Goal: Task Accomplishment & Management: Manage account settings

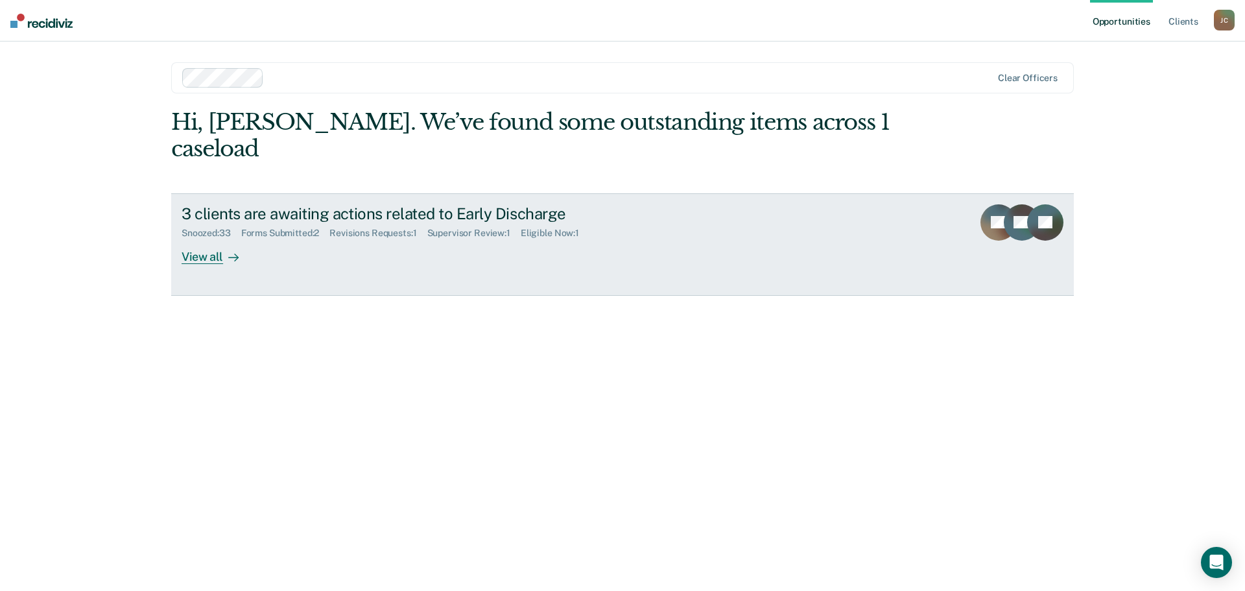
click at [195, 239] on div "View all" at bounding box center [218, 251] width 73 height 25
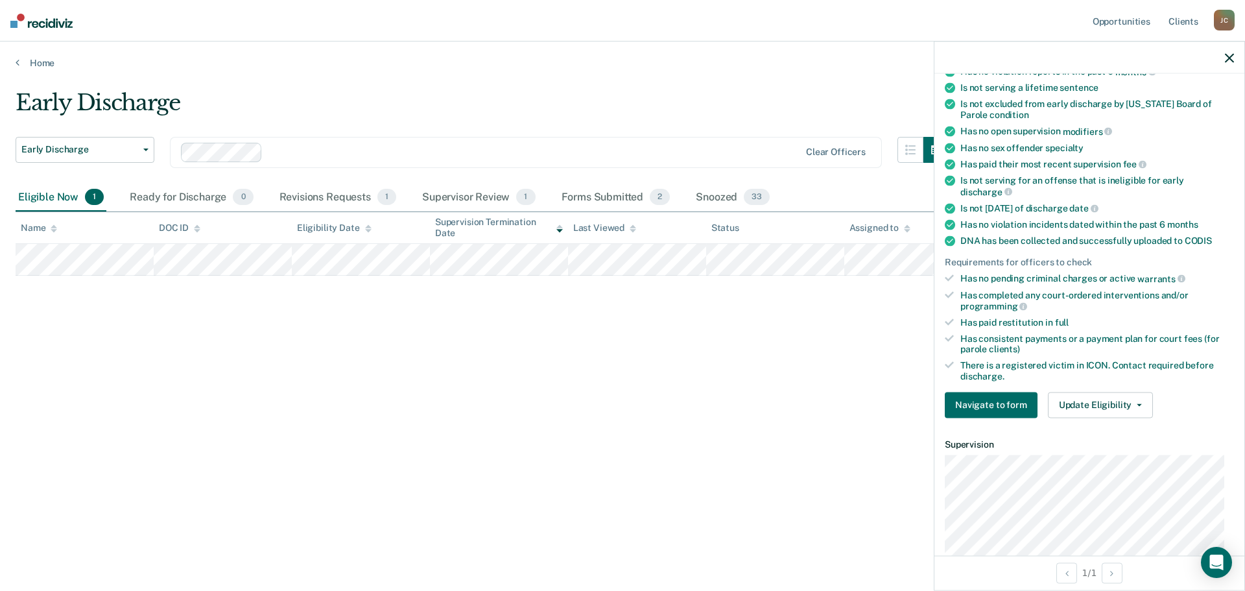
scroll to position [259, 0]
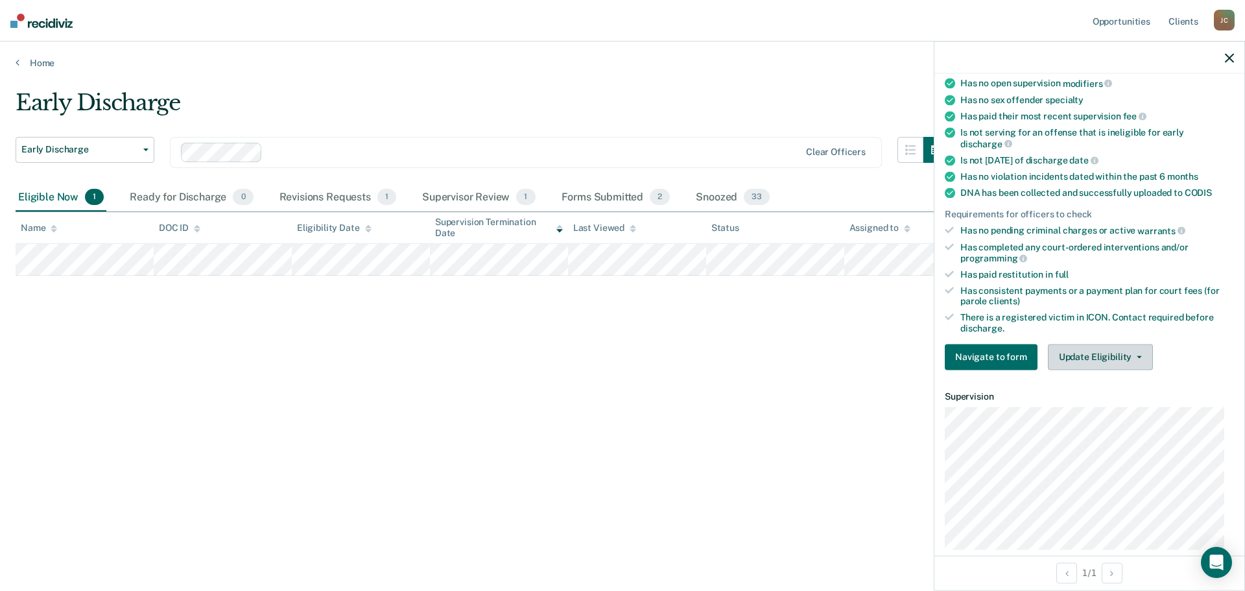
click at [1097, 352] on button "Update Eligibility" at bounding box center [1100, 357] width 105 height 26
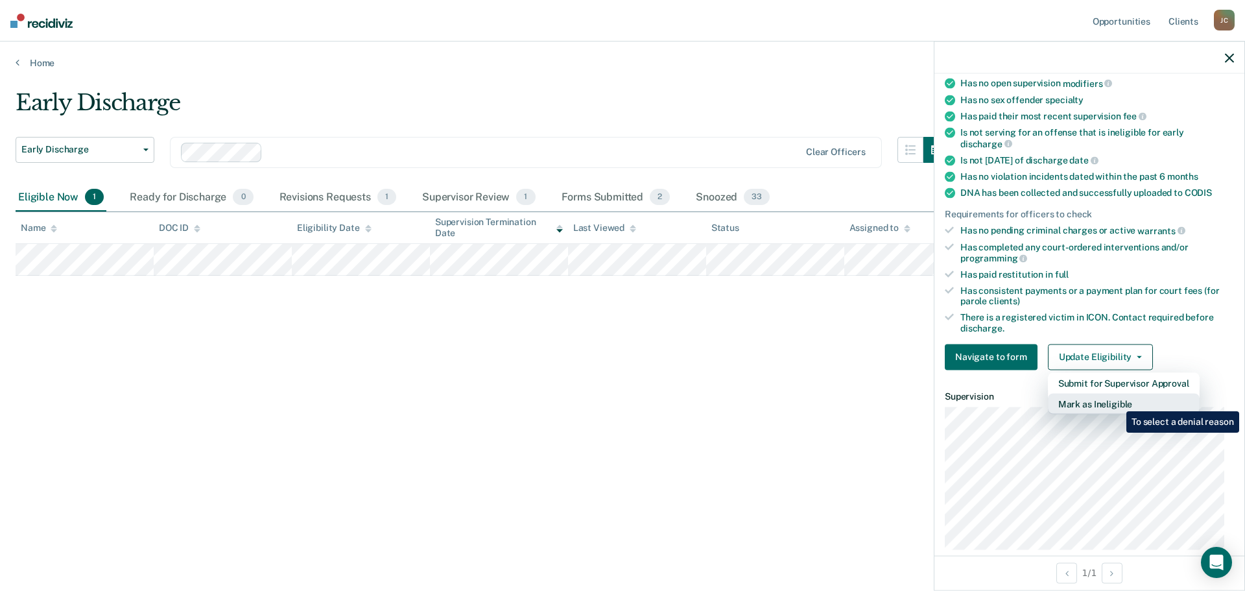
click at [1116, 401] on button "Mark as Ineligible" at bounding box center [1124, 403] width 152 height 21
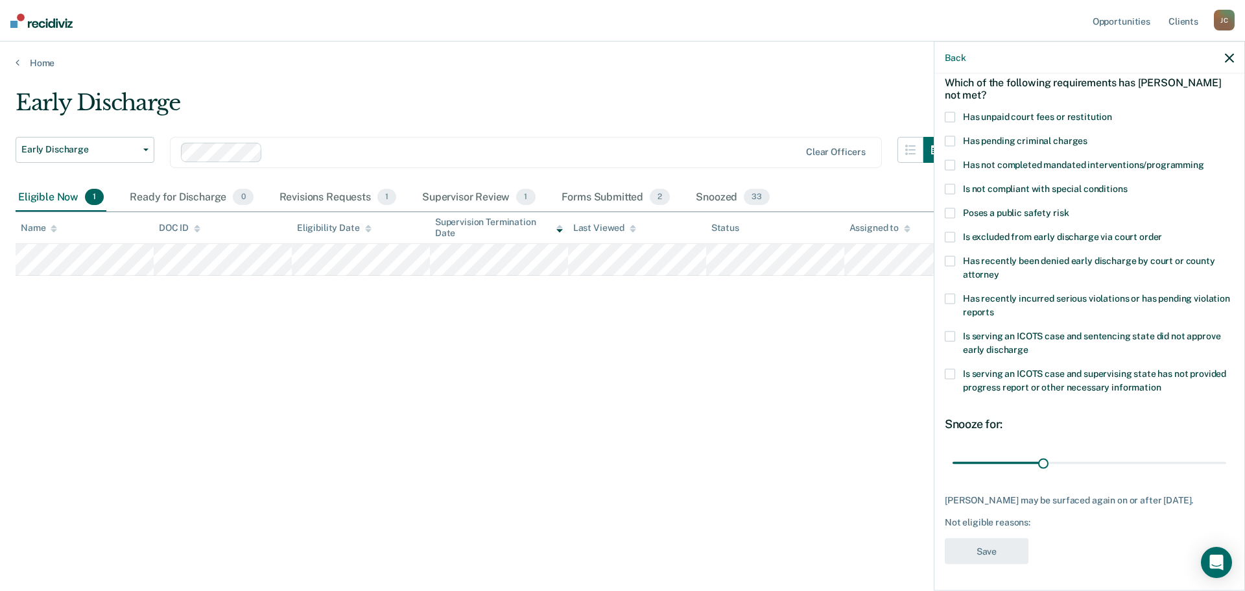
scroll to position [60, 0]
click at [946, 161] on span at bounding box center [949, 166] width 10 height 10
click at [1204, 161] on input "Has not completed mandated interventions/programming" at bounding box center [1204, 161] width 0 height 0
click at [950, 189] on span at bounding box center [949, 190] width 10 height 10
click at [1127, 185] on input "Is not compliant with special conditions" at bounding box center [1127, 185] width 0 height 0
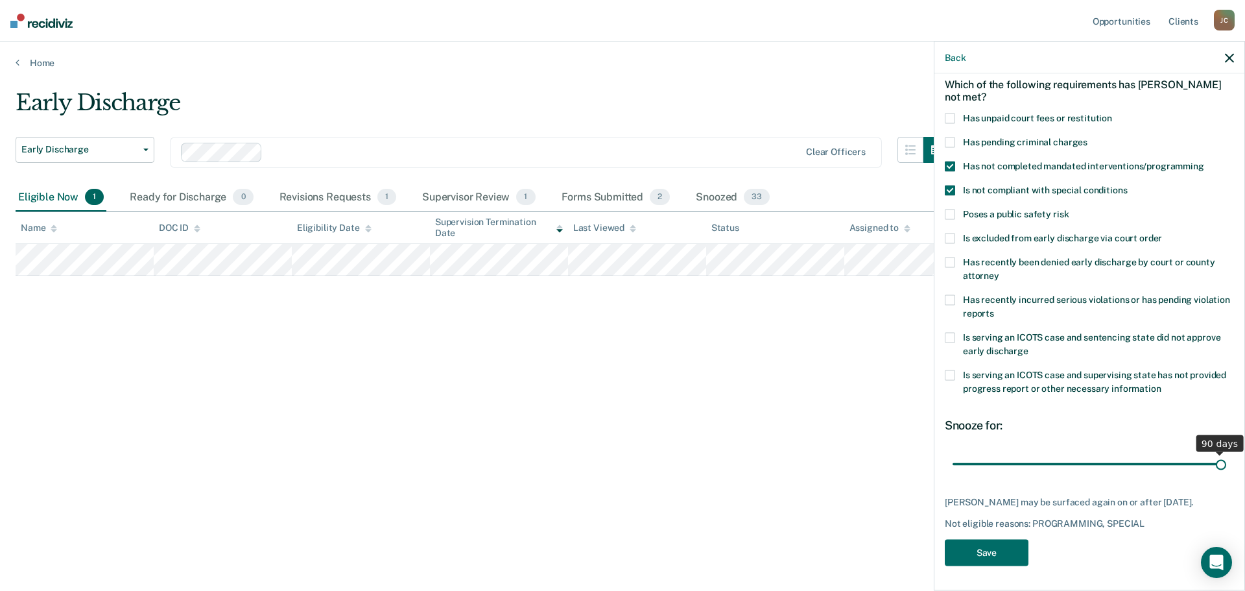
drag, startPoint x: 1035, startPoint y: 463, endPoint x: 1212, endPoint y: 469, distance: 177.1
type input "90"
click at [1212, 469] on input "range" at bounding box center [1089, 463] width 274 height 23
click at [996, 547] on button "Save" at bounding box center [986, 550] width 84 height 27
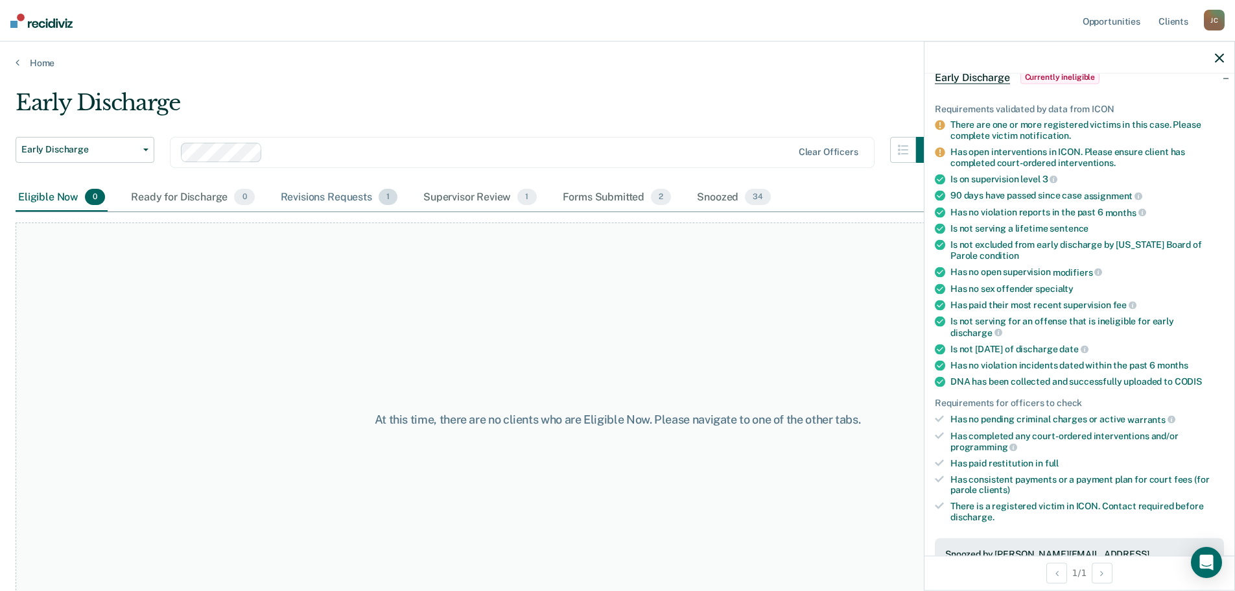
click at [303, 195] on div "Revisions Requests 1" at bounding box center [339, 197] width 122 height 29
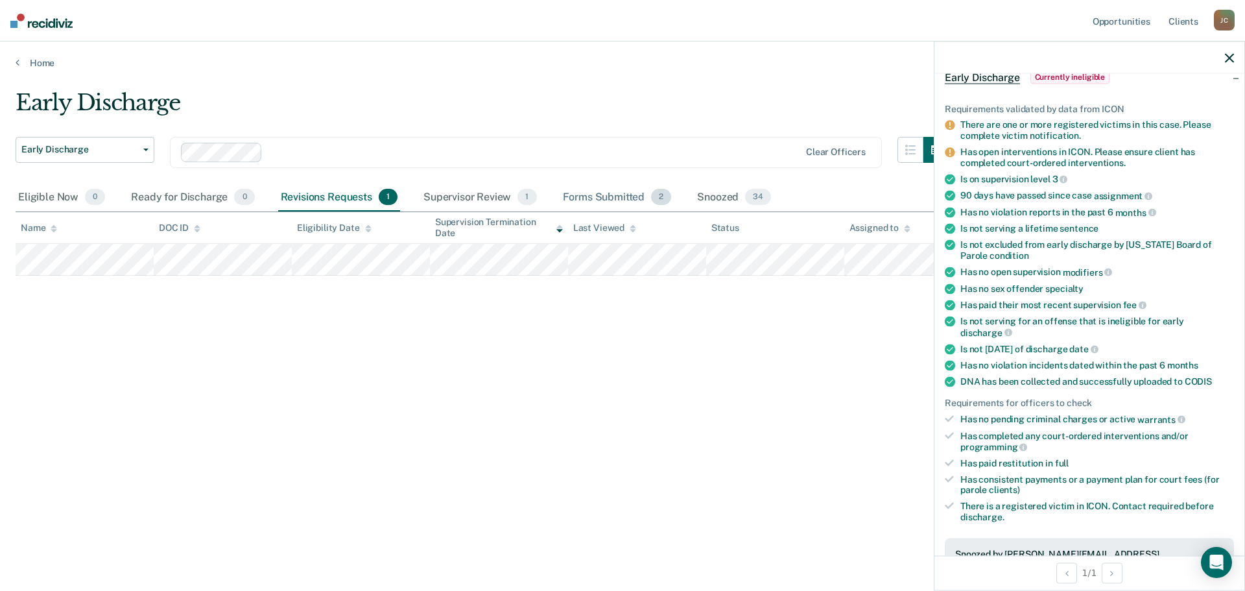
click at [607, 196] on div "Forms Submitted 2" at bounding box center [617, 197] width 114 height 29
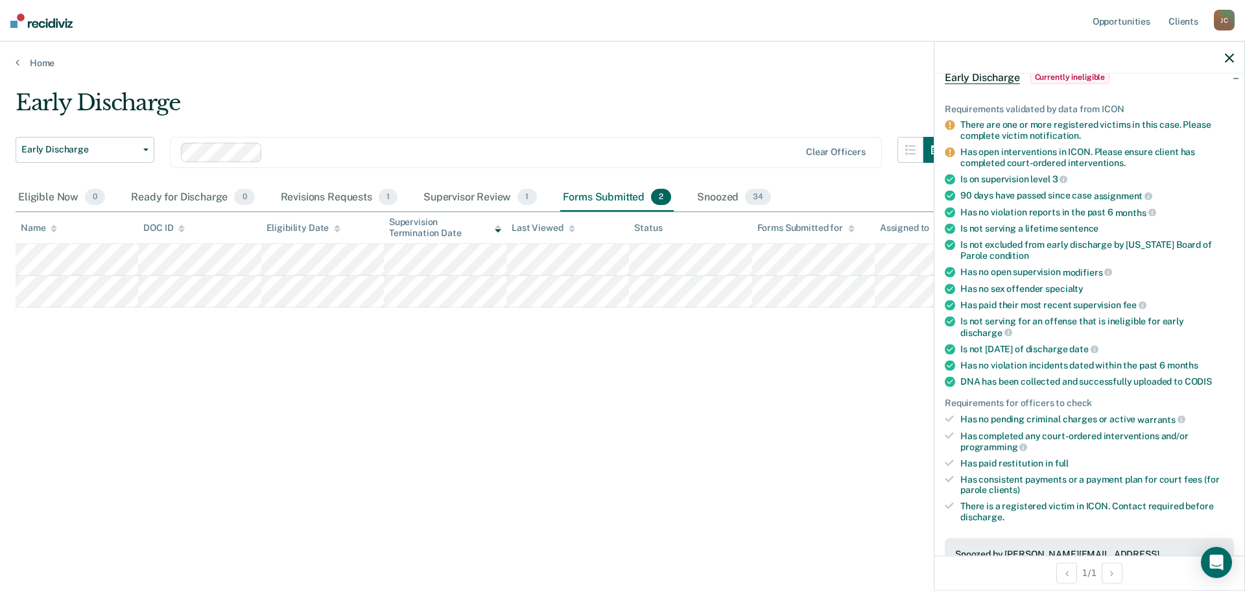
click at [1228, 54] on icon "button" at bounding box center [1229, 57] width 9 height 9
